Goal: Information Seeking & Learning: Learn about a topic

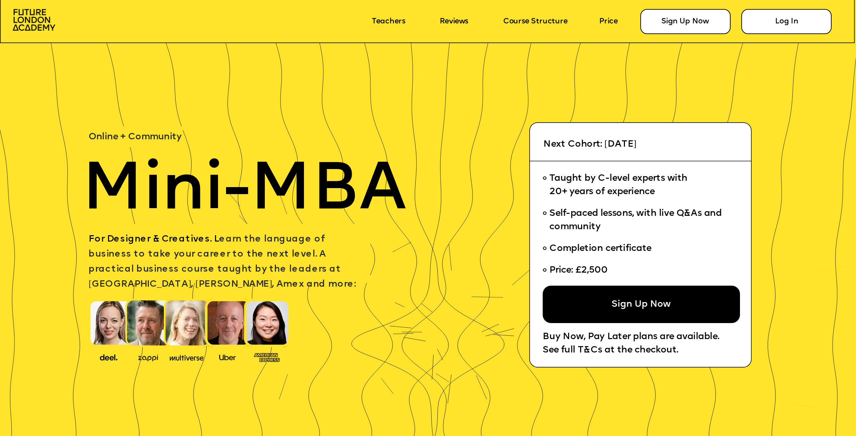
scroll to position [33, 0]
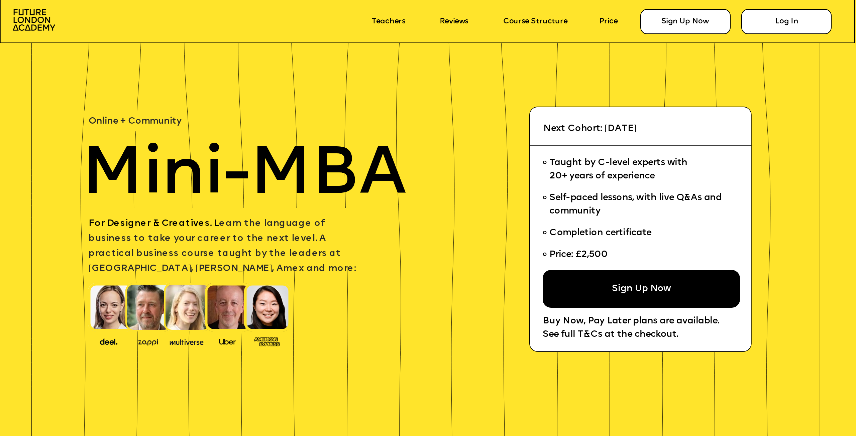
click at [290, 250] on span "For Designer & Creatives. L earn the language of business to take your career t…" at bounding box center [222, 246] width 267 height 54
click at [630, 166] on span "Taught by C-level experts with 20+ years of experience" at bounding box center [618, 169] width 138 height 23
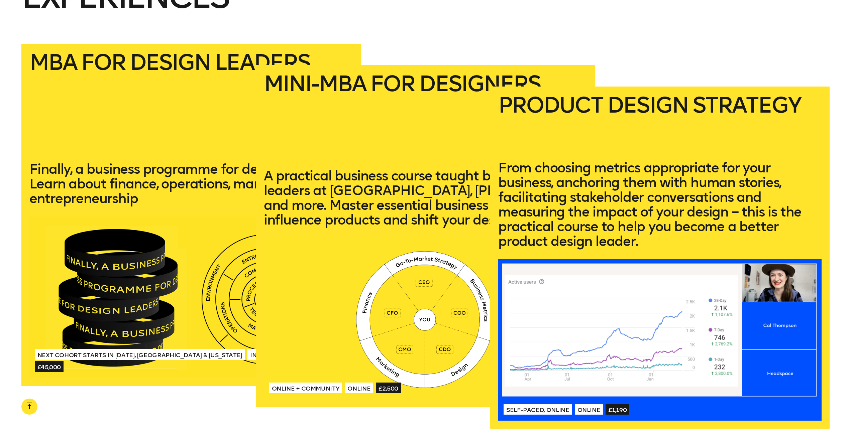
scroll to position [1551, 0]
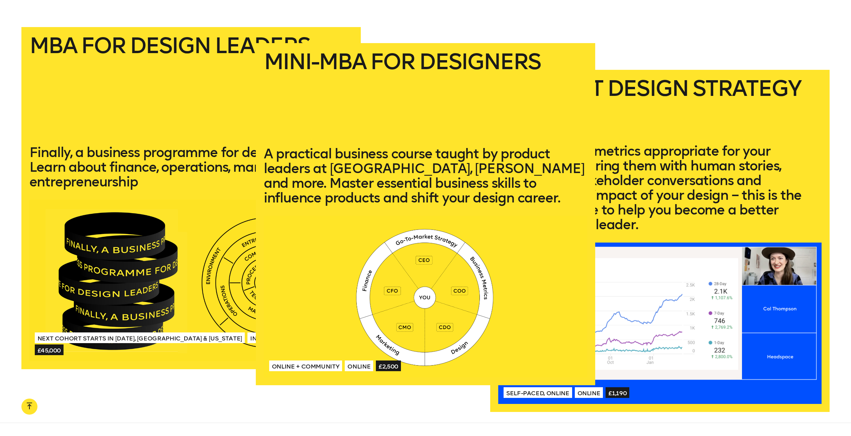
click at [419, 157] on p "A practical business course taught by product leaders at Uber, Deel and more. M…" at bounding box center [425, 175] width 323 height 59
